Goal: Task Accomplishment & Management: Use online tool/utility

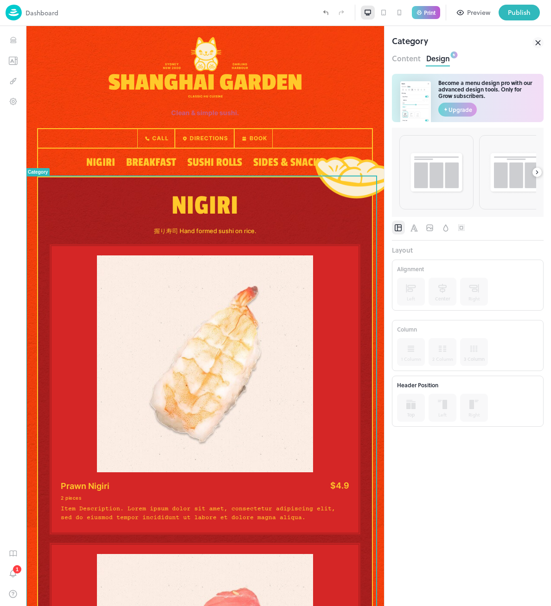
click at [499, 235] on div at bounding box center [468, 230] width 152 height 20
drag, startPoint x: 409, startPoint y: 249, endPoint x: 395, endPoint y: 249, distance: 13.5
click at [395, 249] on div "Layout" at bounding box center [468, 250] width 152 height 10
click at [413, 228] on icon "Font" at bounding box center [415, 227] width 10 height 9
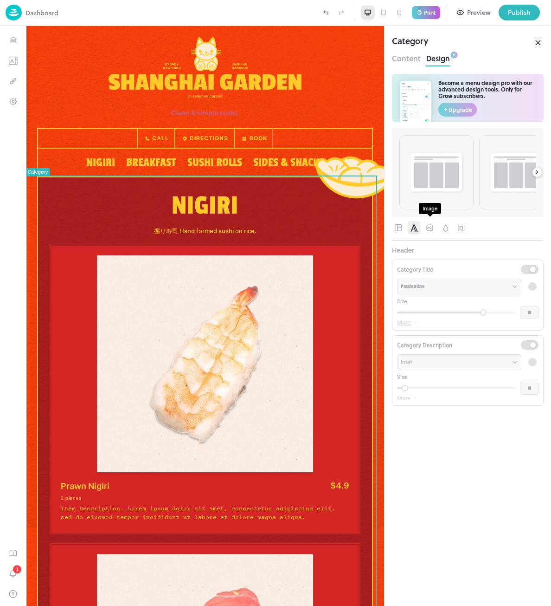
click at [428, 228] on icon "Image" at bounding box center [430, 227] width 9 height 9
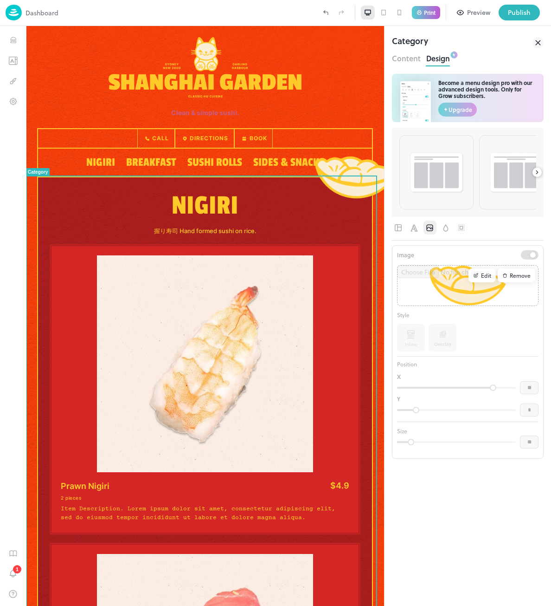
click at [455, 232] on div at bounding box center [468, 227] width 152 height 14
click at [451, 231] on icon "Background" at bounding box center [446, 227] width 10 height 9
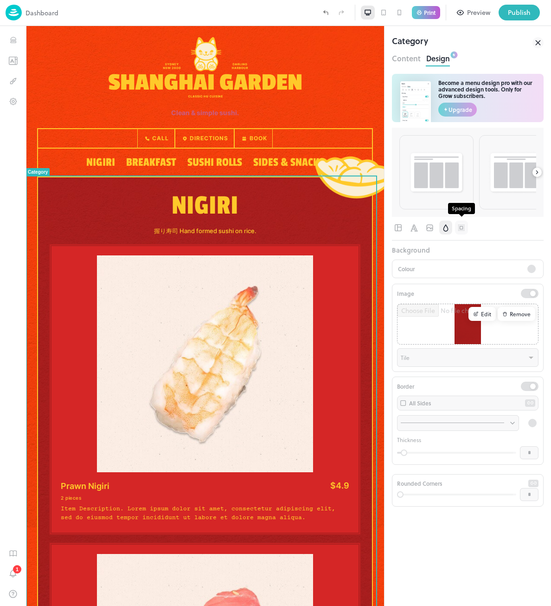
click at [467, 230] on button "button" at bounding box center [461, 227] width 13 height 14
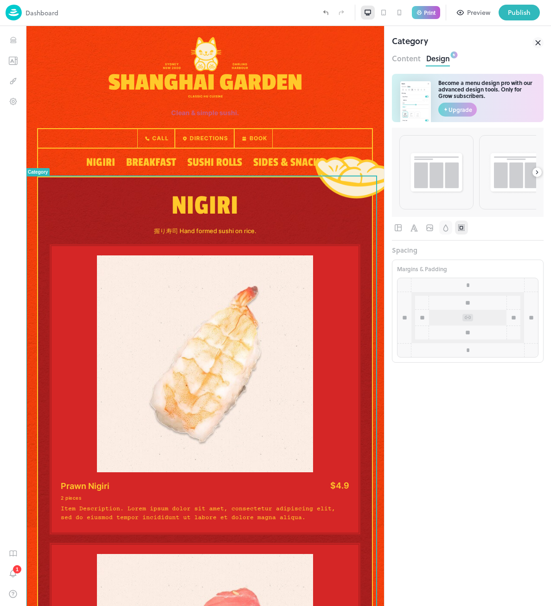
click at [445, 226] on icon "Background" at bounding box center [446, 227] width 10 height 9
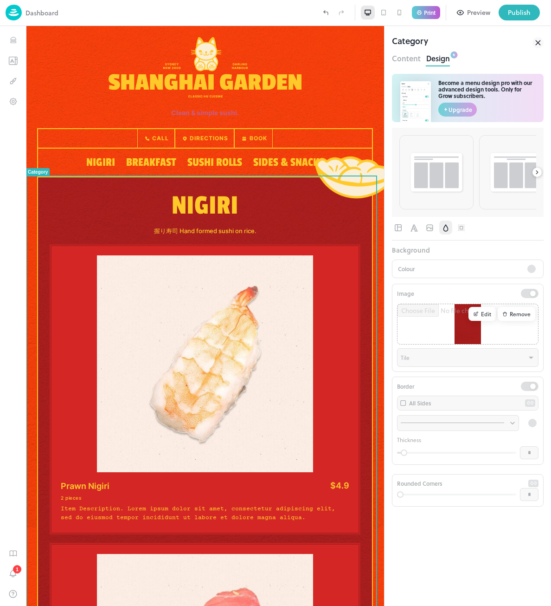
click at [437, 227] on div at bounding box center [468, 227] width 152 height 14
click at [432, 229] on icon "Image" at bounding box center [430, 227] width 9 height 9
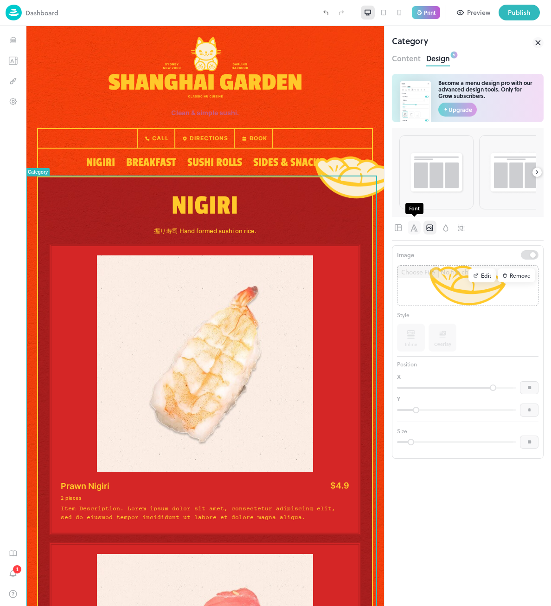
click at [415, 227] on icon "Font" at bounding box center [415, 227] width 10 height 9
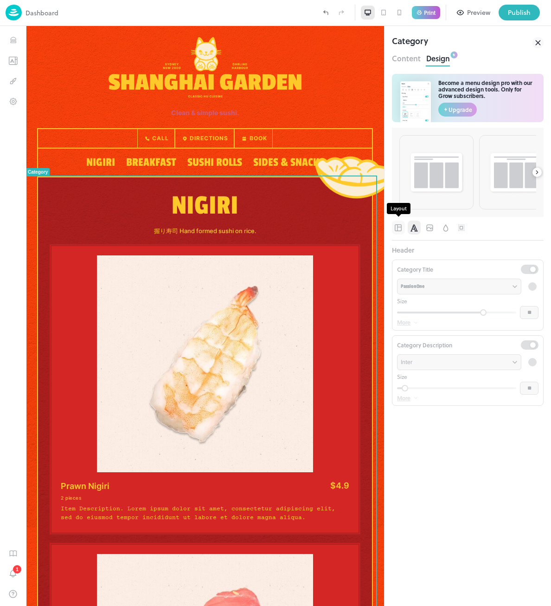
click at [398, 228] on icon "Layout" at bounding box center [398, 227] width 9 height 9
click at [385, 10] on icon at bounding box center [383, 13] width 5 height 6
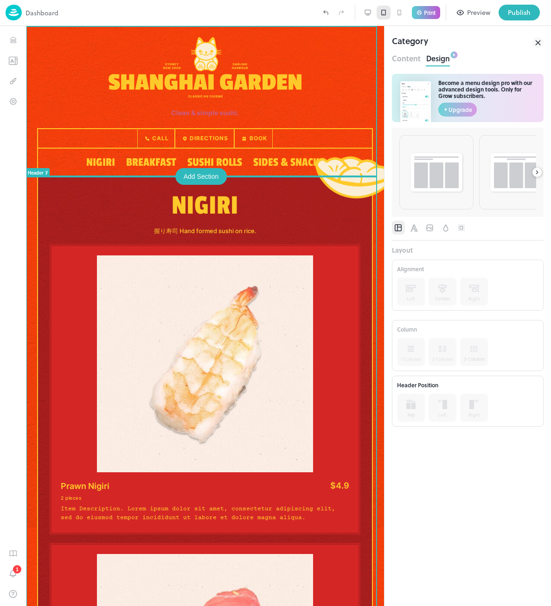
click at [282, 12] on div at bounding box center [187, 13] width 259 height 16
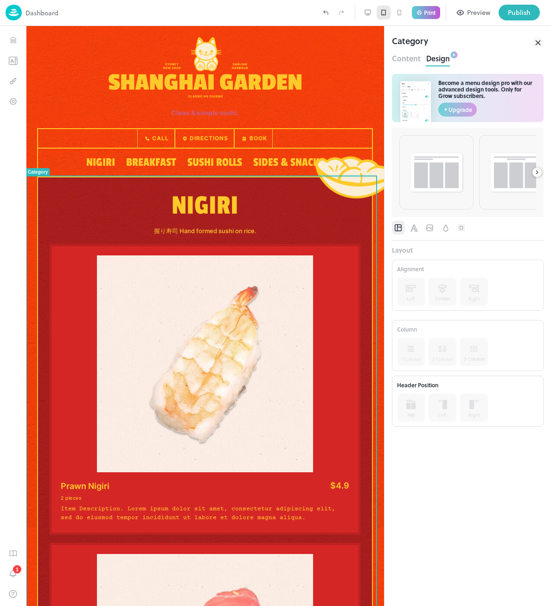
click at [427, 123] on div "Become a menu design pro with our advanced design tools. Only for Grow subscrib…" at bounding box center [468, 340] width 152 height 532
click at [13, 39] on icon "Items" at bounding box center [13, 38] width 6 height 2
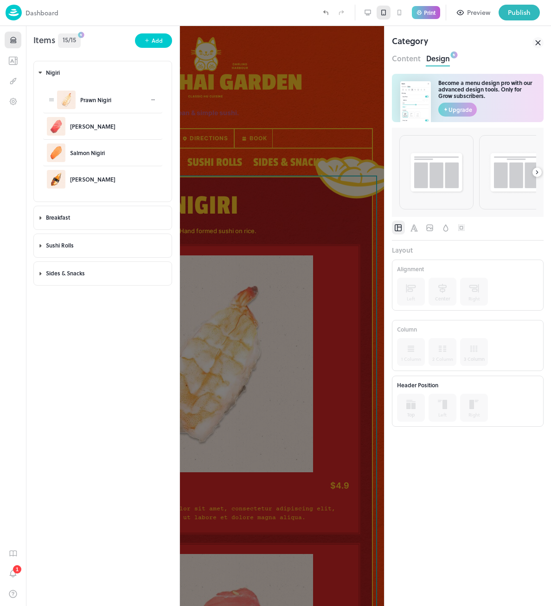
click at [155, 101] on icon at bounding box center [153, 100] width 6 height 6
click at [42, 220] on div at bounding box center [275, 303] width 551 height 606
click at [39, 219] on body "**********" at bounding box center [275, 303] width 551 height 606
click at [39, 217] on body "Dashboard Print Preview Publish 1 Items 15/15 Add Nigiri Prawn Nigiri Tuna Nigi…" at bounding box center [275, 303] width 551 height 606
click at [138, 13] on div at bounding box center [187, 13] width 259 height 16
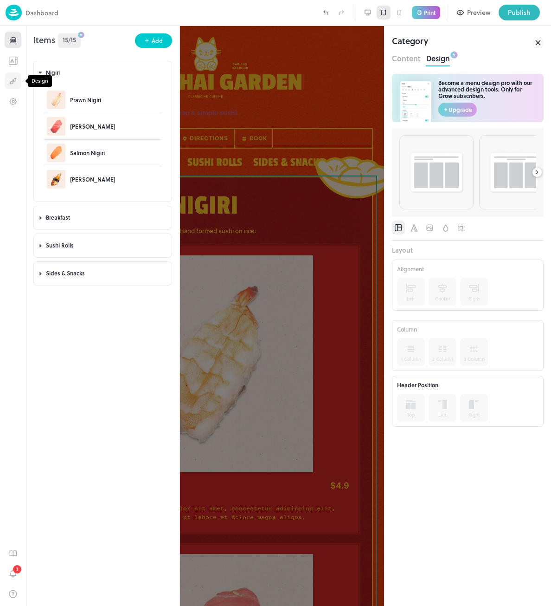
click at [14, 82] on icon "Design" at bounding box center [13, 81] width 9 height 9
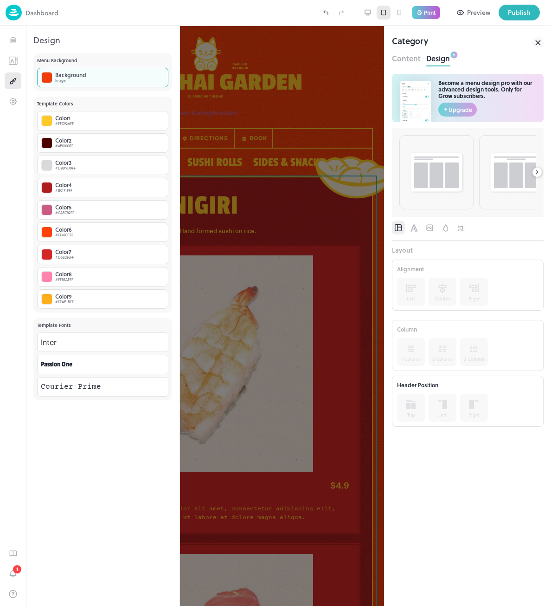
click at [110, 79] on div "Background Image" at bounding box center [102, 77] width 131 height 19
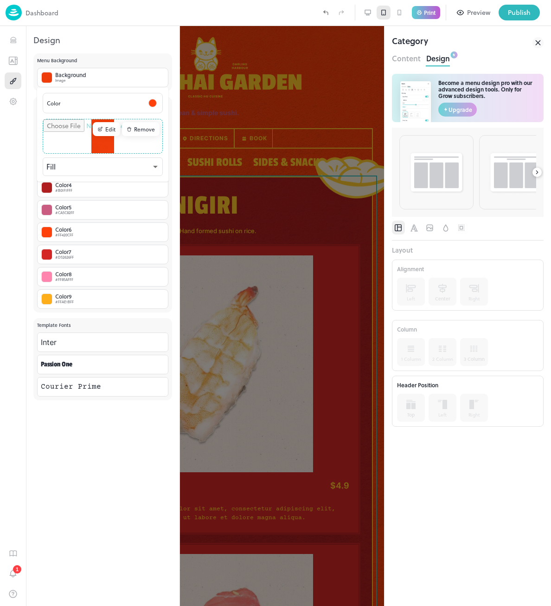
click at [19, 100] on div at bounding box center [275, 303] width 551 height 606
click at [18, 104] on button "Settings" at bounding box center [13, 101] width 17 height 17
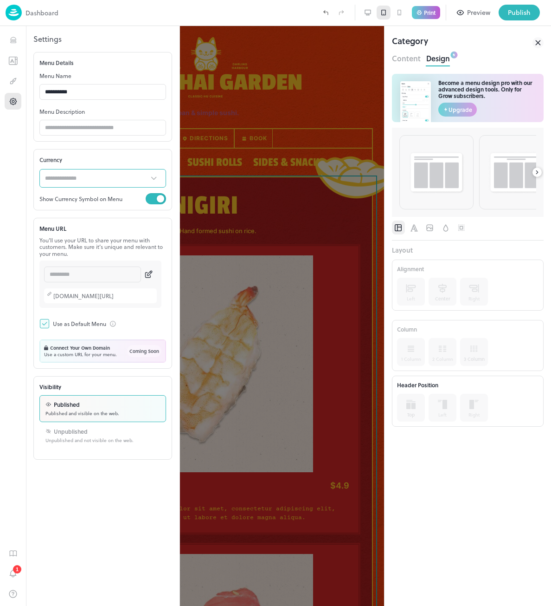
click at [107, 179] on input "text" at bounding box center [93, 178] width 109 height 19
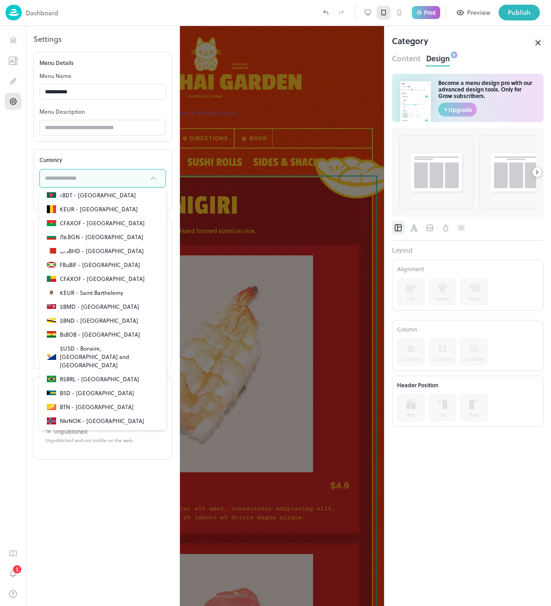
scroll to position [278, 0]
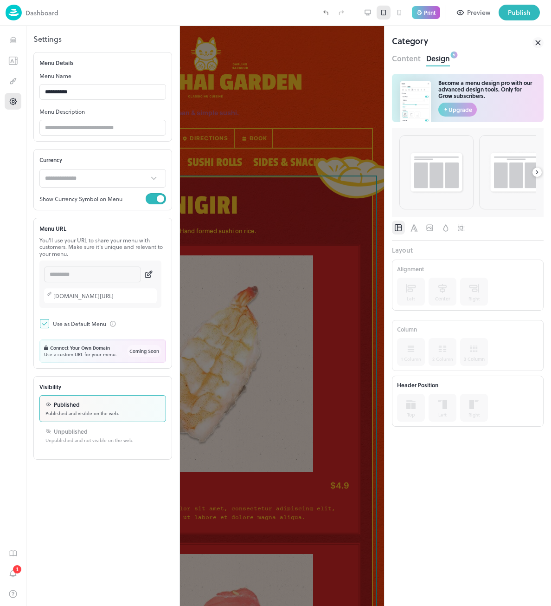
drag, startPoint x: 99, startPoint y: 549, endPoint x: 100, endPoint y: 532, distance: 17.6
click at [99, 549] on div "**********" at bounding box center [103, 316] width 154 height 580
click at [15, 48] on button "Items" at bounding box center [13, 40] width 17 height 17
click at [12, 38] on icon "Items" at bounding box center [13, 40] width 9 height 9
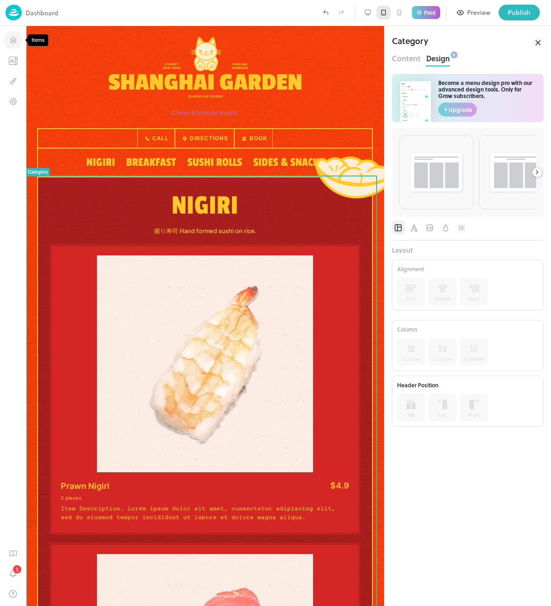
click at [14, 44] on icon "Items" at bounding box center [13, 40] width 9 height 9
click at [8, 35] on button "Items" at bounding box center [13, 40] width 17 height 17
drag, startPoint x: 13, startPoint y: 39, endPoint x: 0, endPoint y: 281, distance: 243.0
click at [13, 39] on icon "Items" at bounding box center [13, 40] width 9 height 9
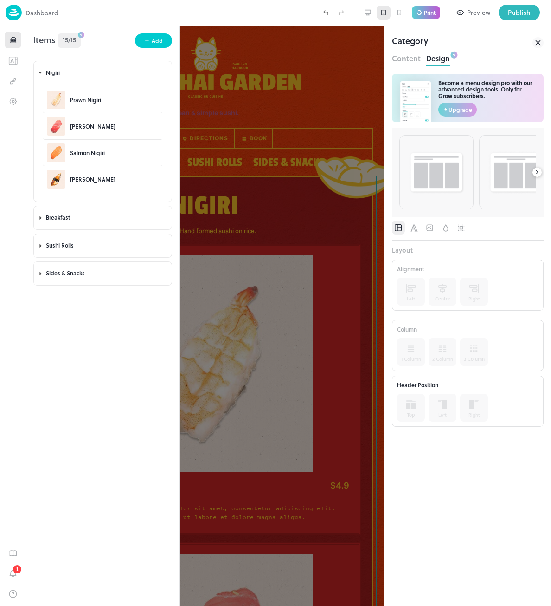
click at [101, 35] on div "Items 15/15 Add" at bounding box center [103, 37] width 154 height 22
click at [86, 47] on div "Items 15/15 Add" at bounding box center [103, 37] width 154 height 22
drag, startPoint x: 46, startPoint y: 99, endPoint x: 49, endPoint y: 106, distance: 7.3
click at [48, 108] on div "Prawn Nigiri" at bounding box center [102, 100] width 119 height 26
drag, startPoint x: 52, startPoint y: 100, endPoint x: 54, endPoint y: 96, distance: 5.0
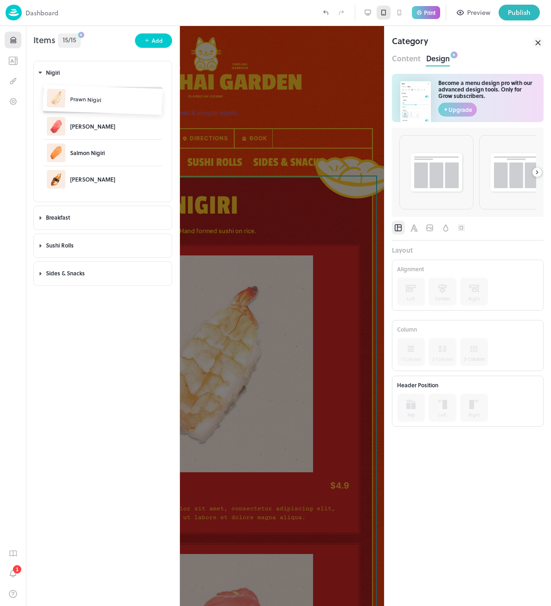
click at [53, 99] on body "Dashboard Print Preview Publish 1 Items 15/15 Add Nigiri Prawn Nigiri Tuna Nigi…" at bounding box center [275, 303] width 551 height 606
click at [79, 370] on div "Items 15/15 Add Nigiri Prawn Nigiri Tuna Nigiri Salmon Nigiri Unagi Nigiri Brea…" at bounding box center [103, 316] width 154 height 580
drag, startPoint x: 49, startPoint y: 98, endPoint x: 89, endPoint y: 72, distance: 47.2
click at [394, 15] on div at bounding box center [400, 13] width 14 height 14
click at [398, 14] on icon at bounding box center [399, 12] width 3 height 5
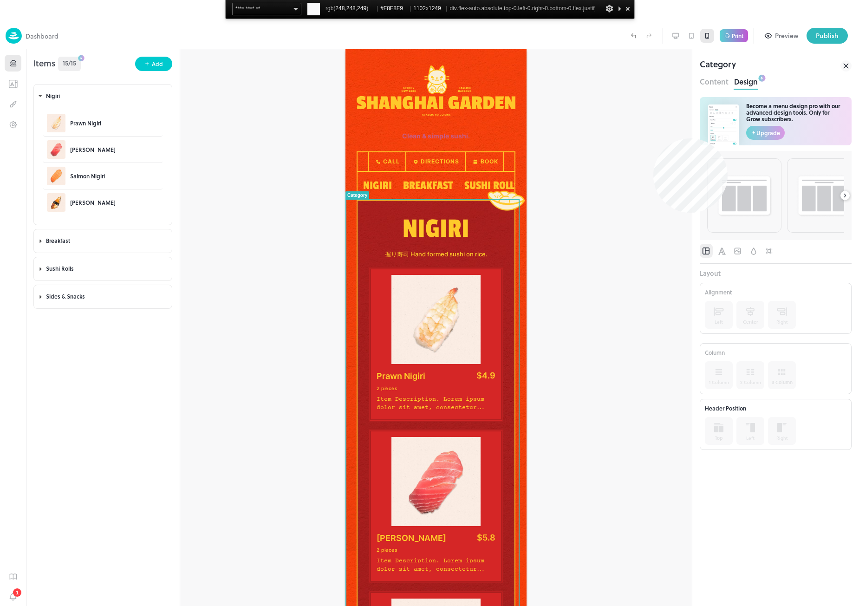
click at [551, 138] on div at bounding box center [435, 339] width 511 height 580
drag, startPoint x: 434, startPoint y: 8, endPoint x: 411, endPoint y: 8, distance: 23.2
click at [411, 8] on div "**********" at bounding box center [429, 9] width 409 height 19
copy span "#F8F8F9"
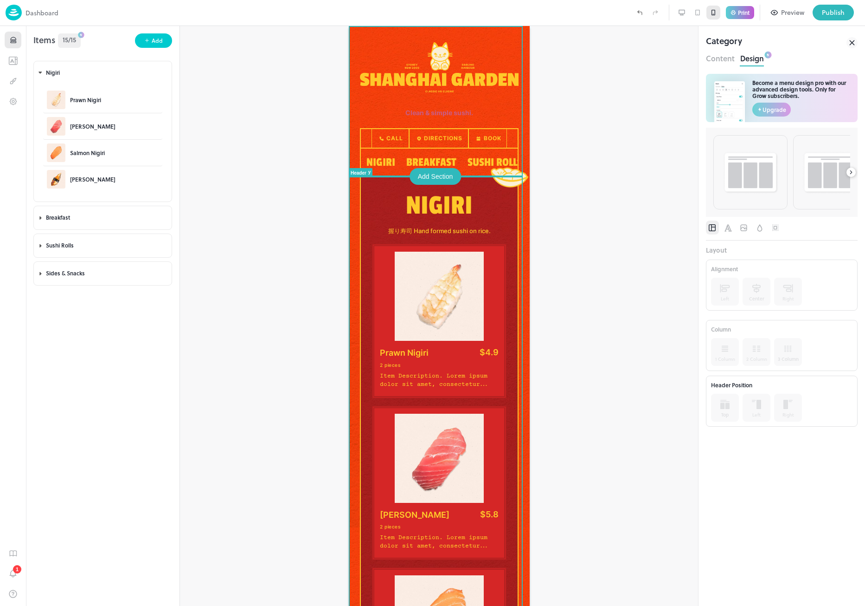
drag, startPoint x: 595, startPoint y: 134, endPoint x: 153, endPoint y: 14, distance: 457.7
click at [551, 134] on div at bounding box center [439, 316] width 518 height 580
